Goal: Find specific page/section: Find specific page/section

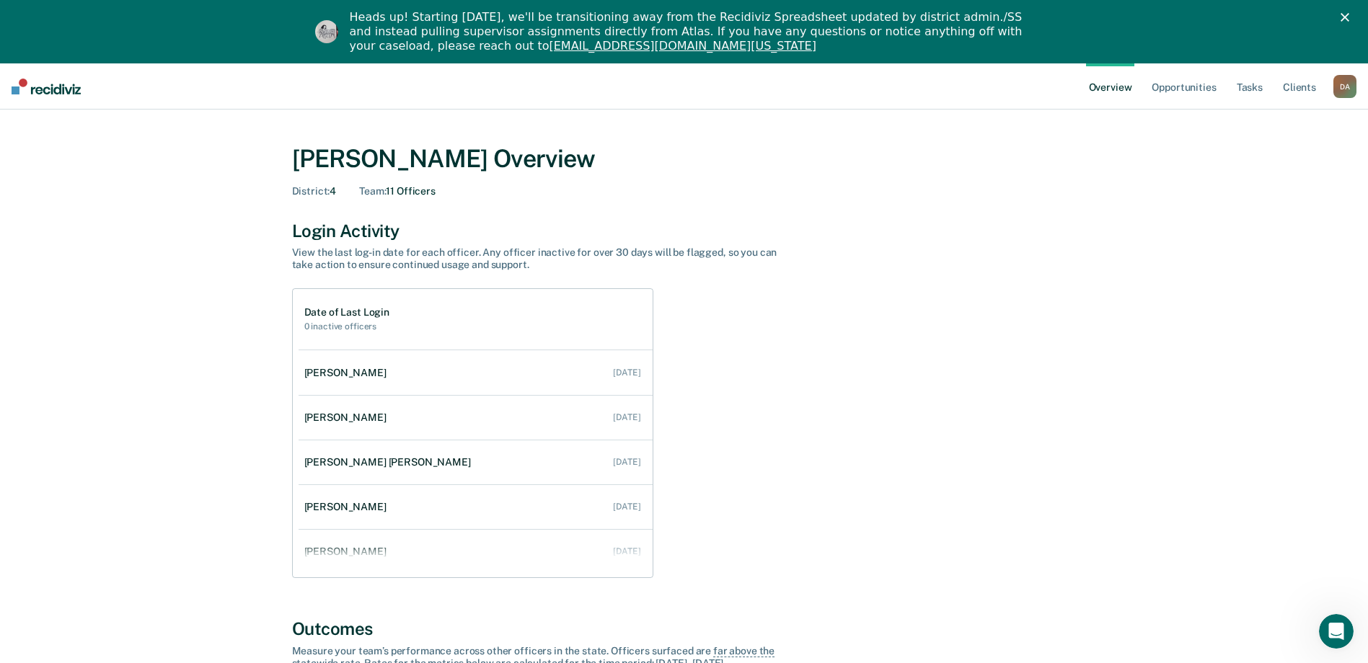
click at [1336, 86] on div "D A" at bounding box center [1344, 86] width 23 height 23
click at [1272, 159] on link "Go to Operations" at bounding box center [1286, 157] width 116 height 12
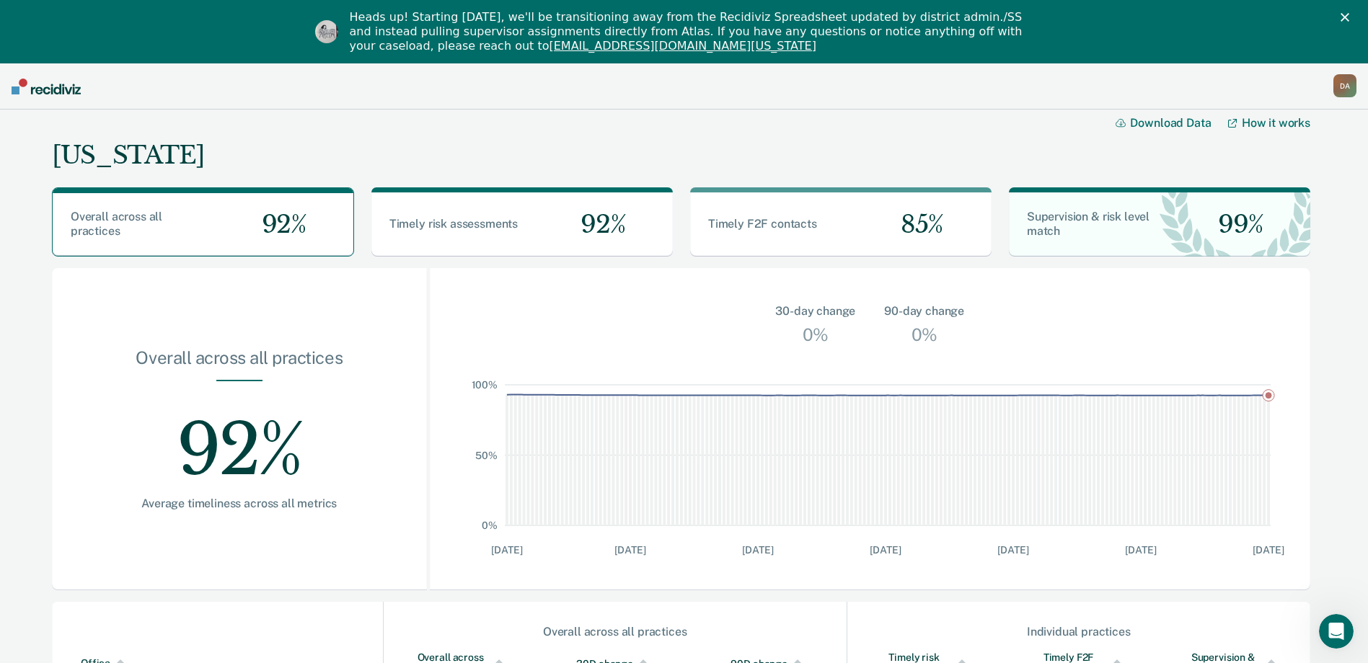
scroll to position [406, 0]
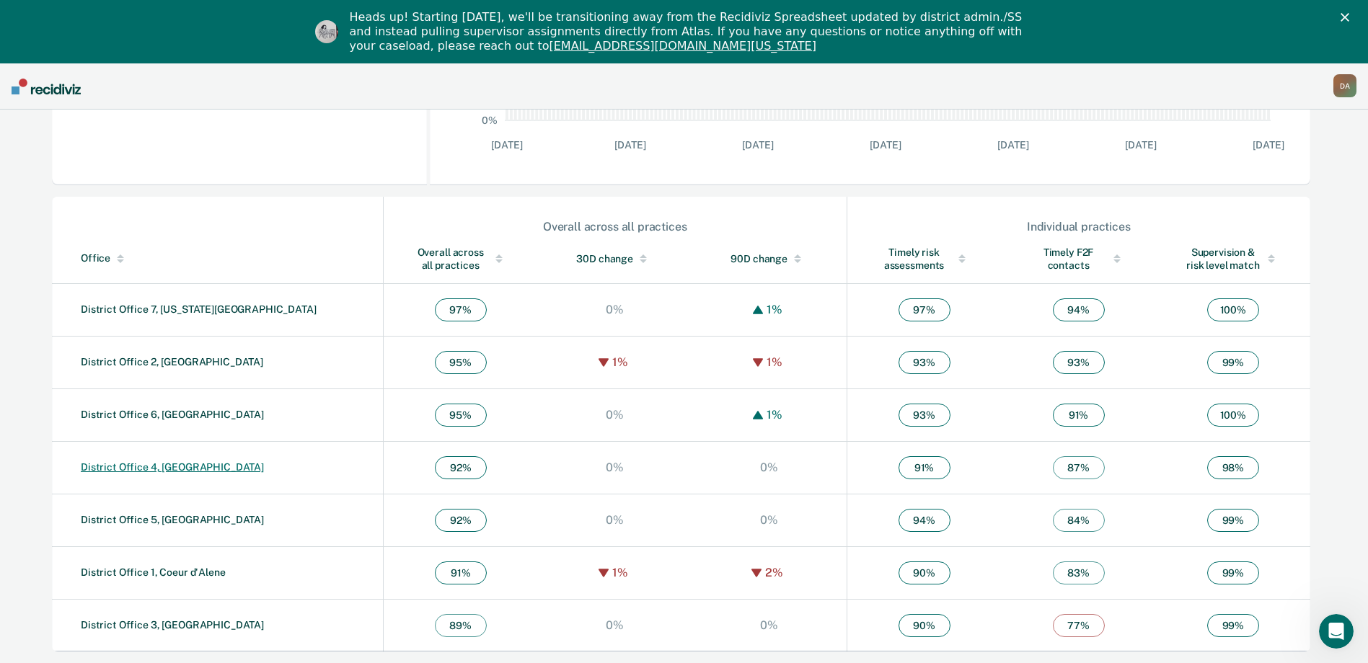
click at [157, 466] on link "District Office 4, [GEOGRAPHIC_DATA]" at bounding box center [172, 467] width 183 height 12
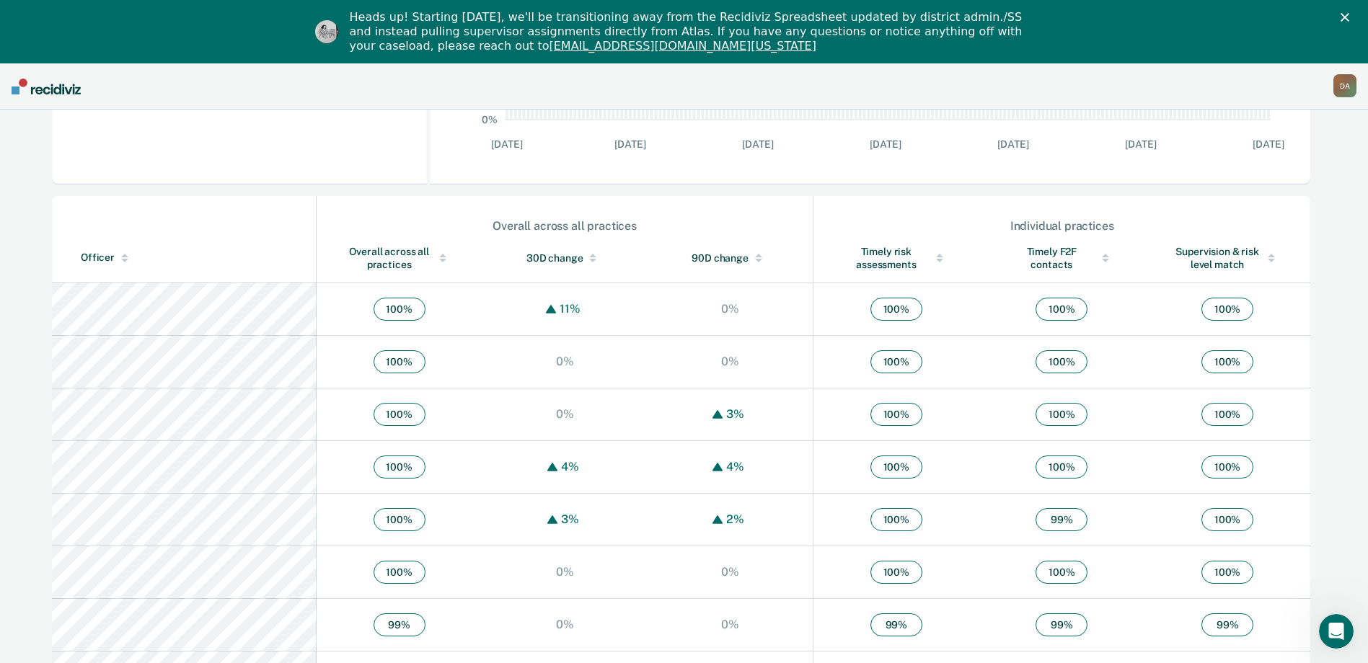
scroll to position [721, 0]
